Goal: Obtain resource: Download file/media

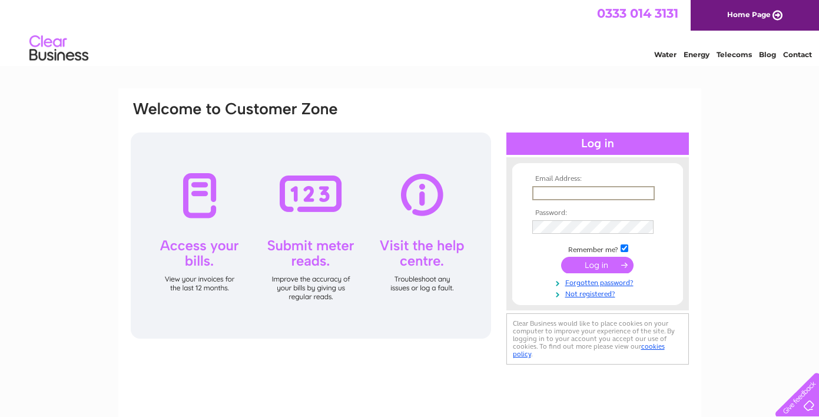
type input "bm@argyllassetmanagement.co.uk"
click at [594, 266] on input "submit" at bounding box center [597, 265] width 72 height 16
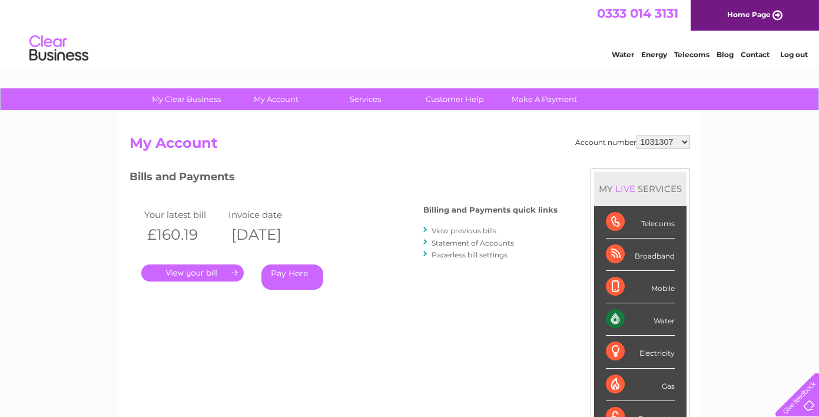
click at [193, 275] on link "." at bounding box center [192, 272] width 103 height 17
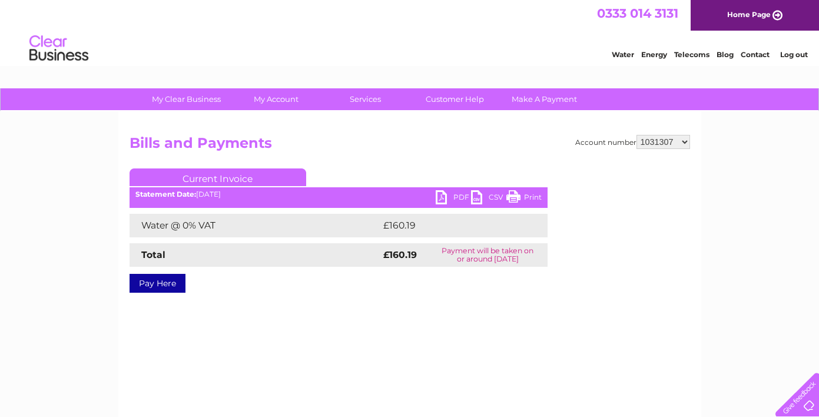
click at [439, 198] on link "PDF" at bounding box center [453, 198] width 35 height 17
